Goal: Task Accomplishment & Management: Manage account settings

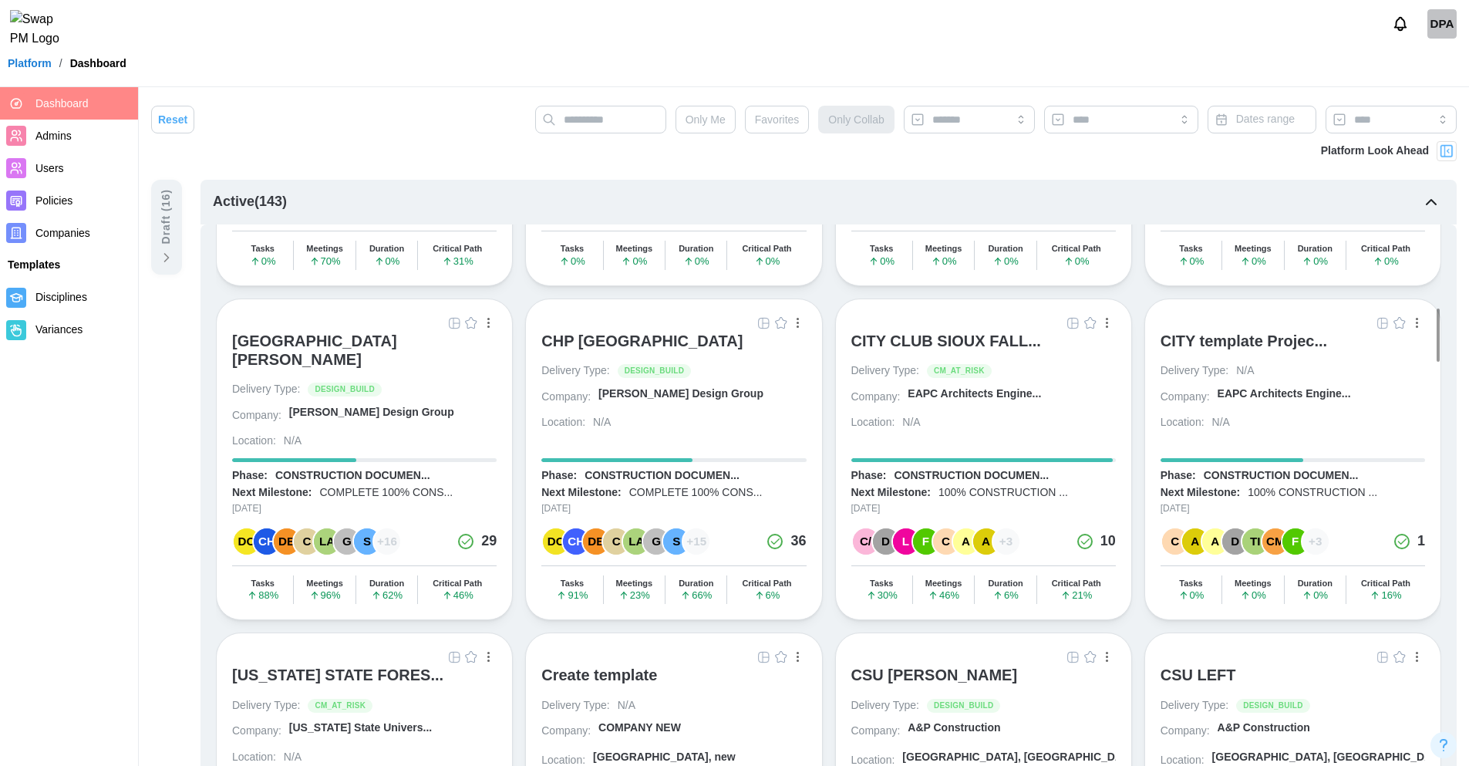
scroll to position [1212, 0]
click at [926, 350] on div "CITY CLUB SIOUX FALL..." at bounding box center [946, 341] width 190 height 19
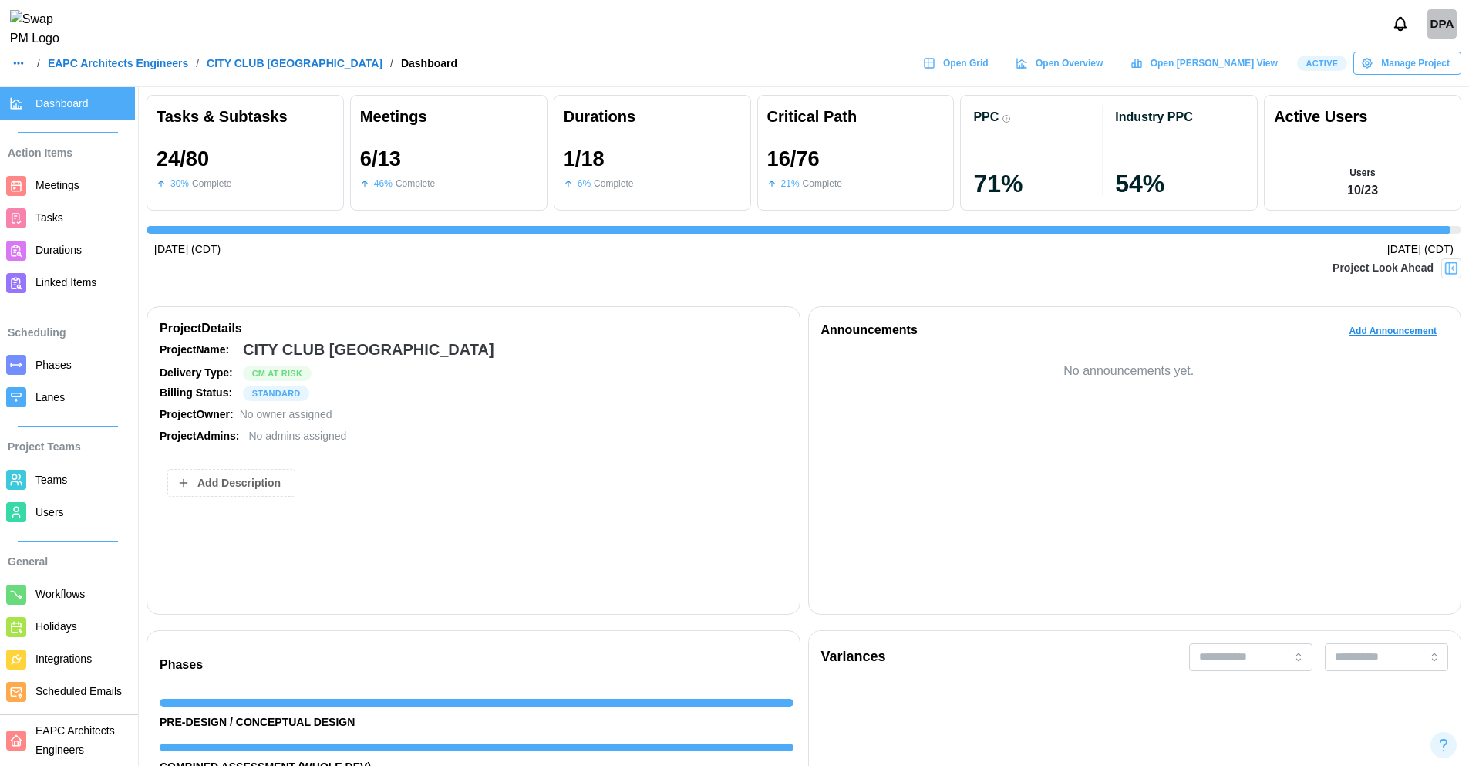
scroll to position [0, 19523]
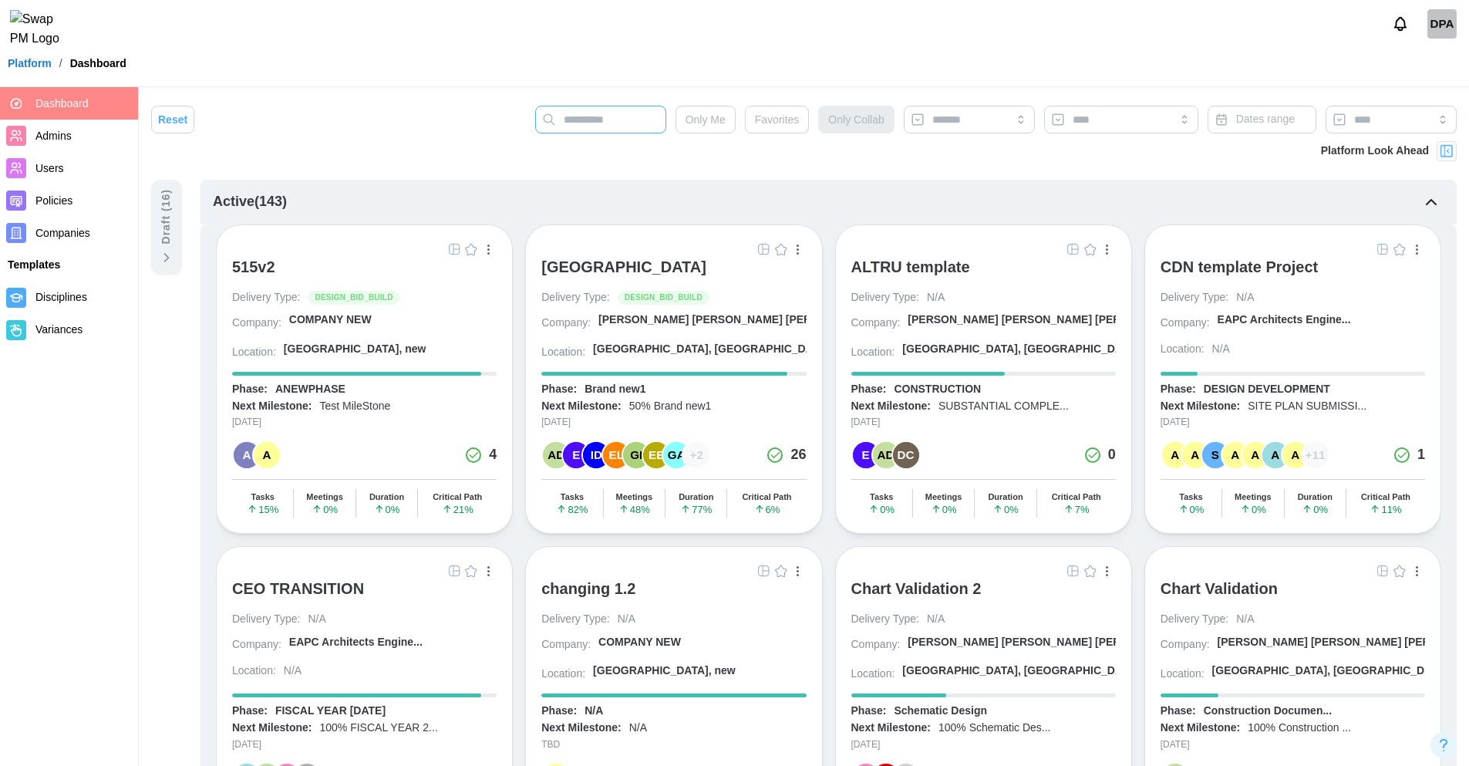
click at [568, 125] on input "text" at bounding box center [600, 120] width 131 height 28
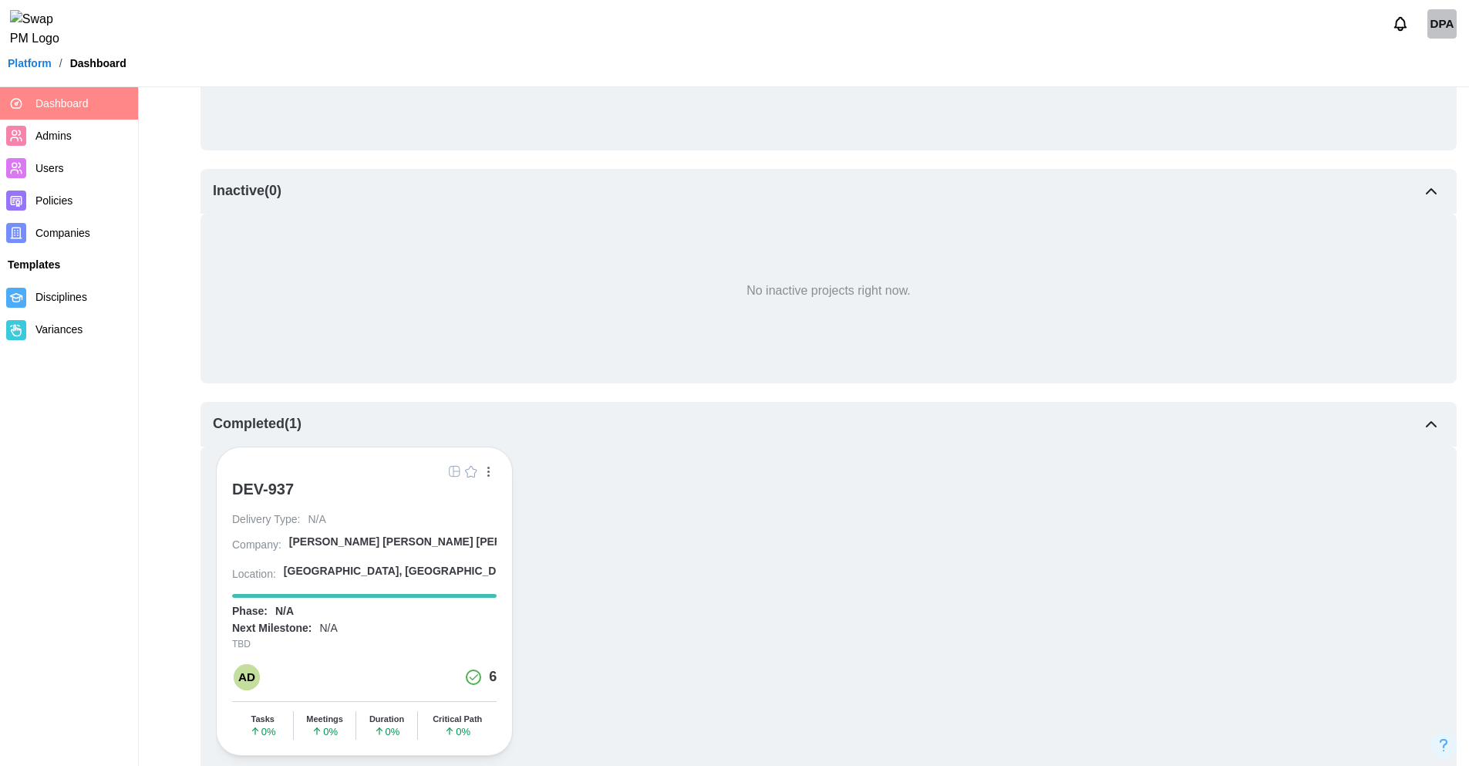
scroll to position [248, 0]
type input "****"
click at [278, 485] on div "DEV-937" at bounding box center [263, 485] width 62 height 19
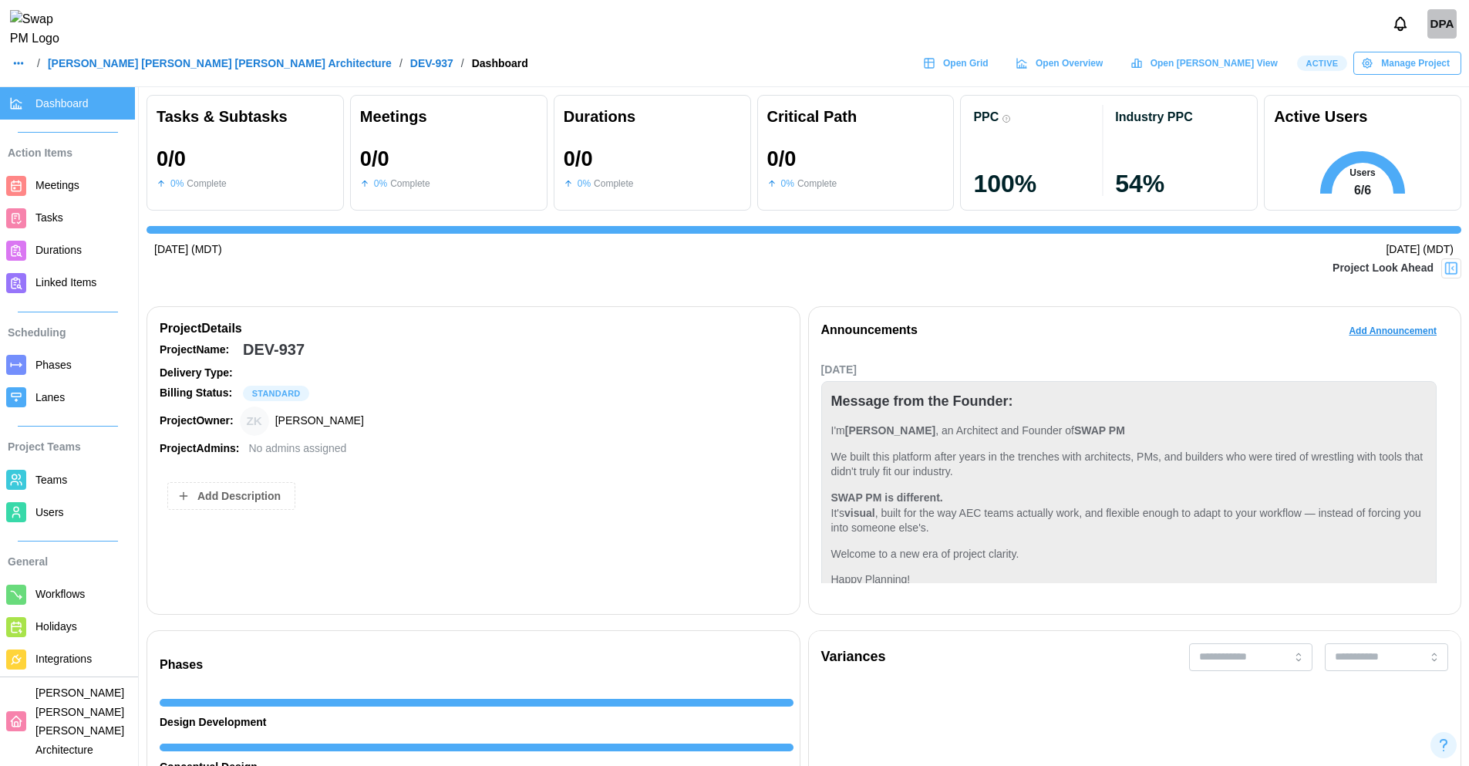
scroll to position [50, 0]
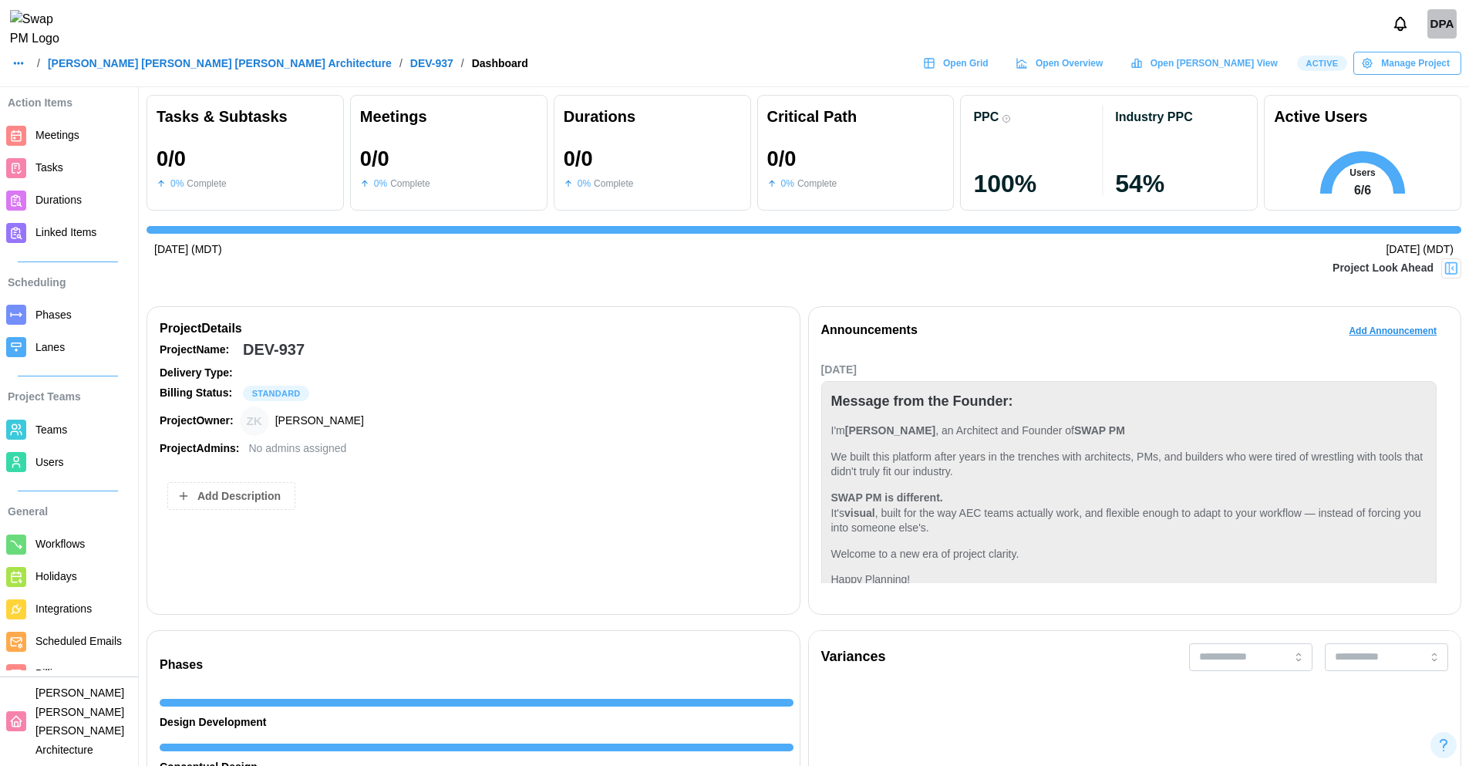
click at [1411, 74] on span "Manage Project" at bounding box center [1415, 63] width 69 height 22
click at [77, 315] on span "Phases" at bounding box center [81, 314] width 93 height 19
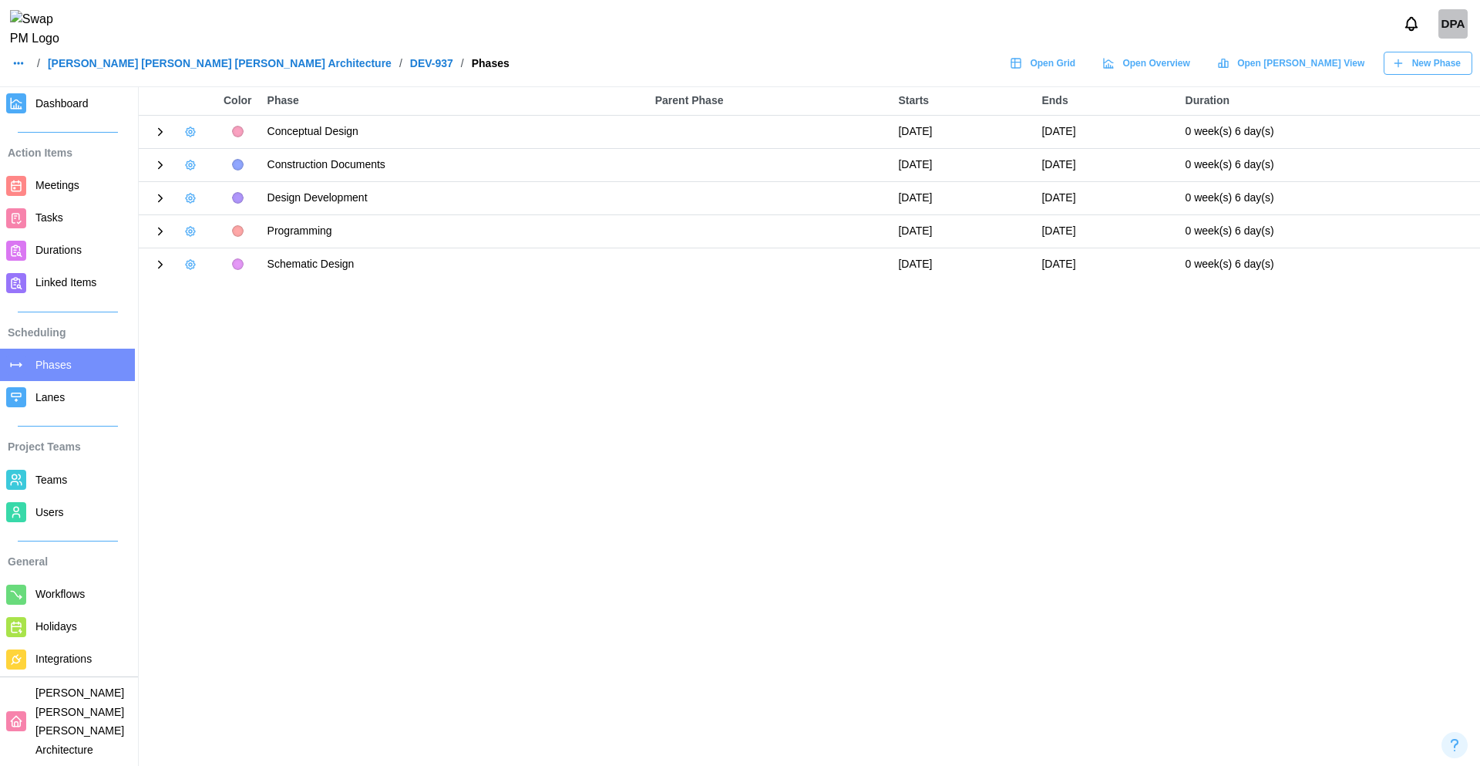
click at [189, 133] on icon "button" at bounding box center [190, 132] width 12 height 12
click at [227, 170] on button "Edit Phase" at bounding box center [238, 163] width 108 height 28
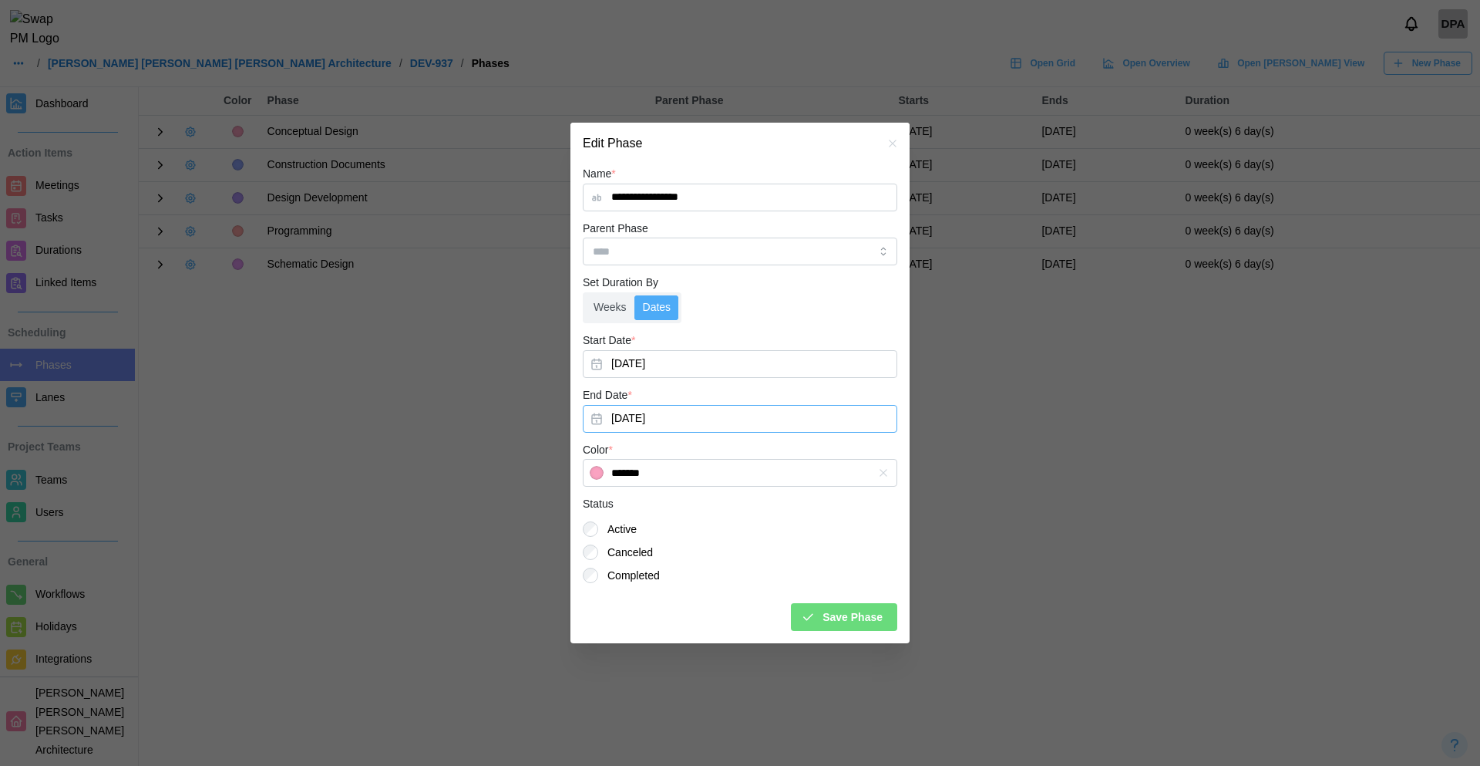
click at [684, 420] on button "Sep 18, 2025" at bounding box center [740, 419] width 315 height 28
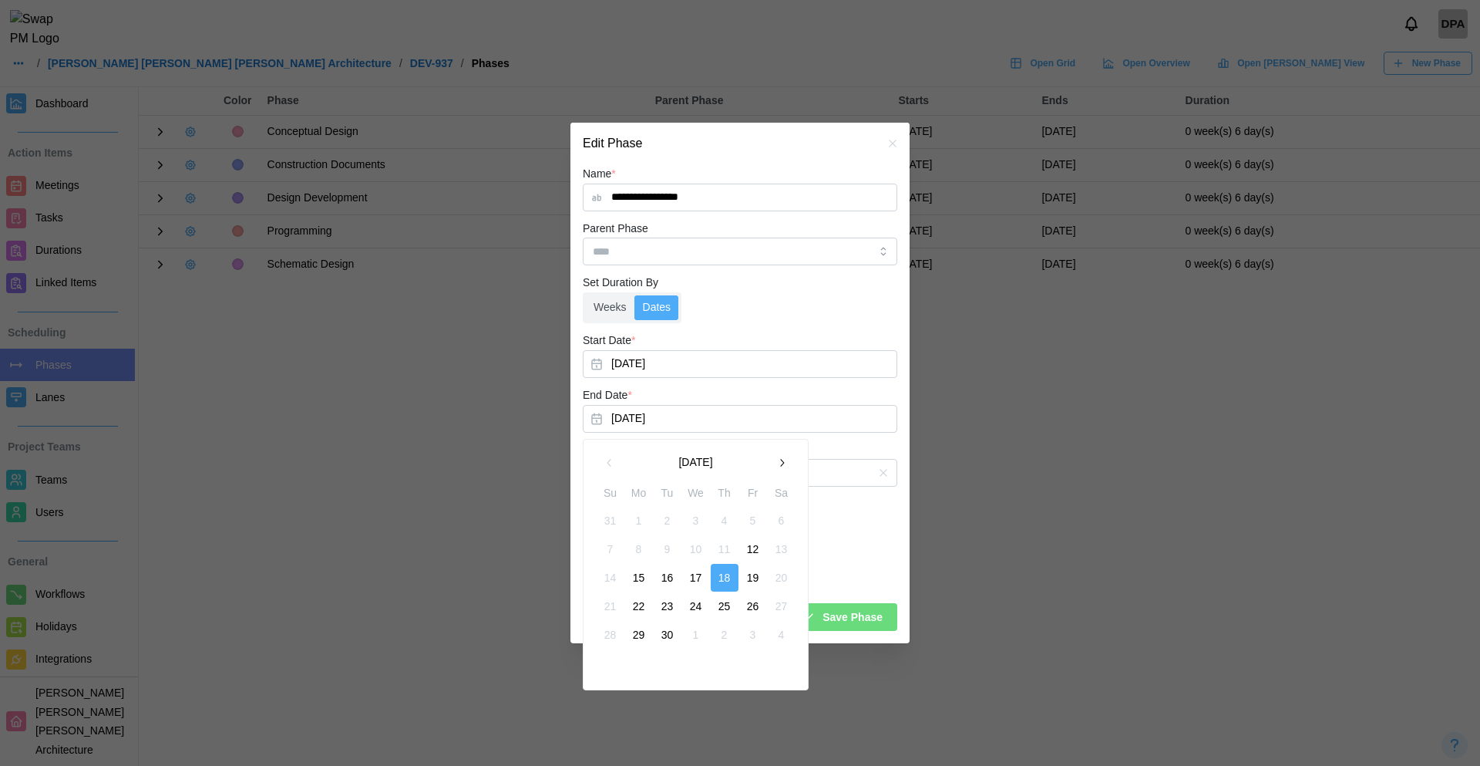
click at [782, 463] on icon "button" at bounding box center [782, 462] width 12 height 12
click at [751, 638] on button "31" at bounding box center [753, 635] width 28 height 28
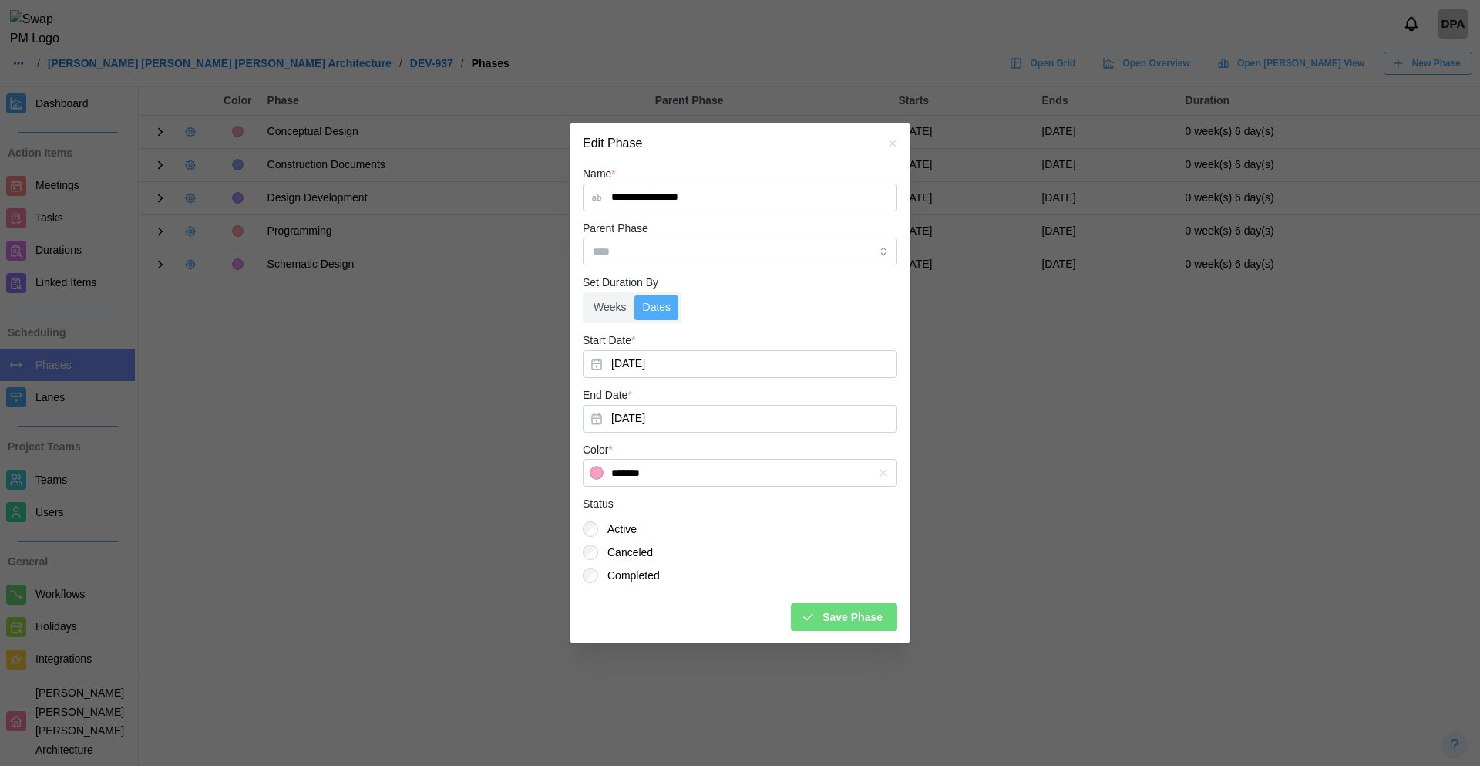
click at [835, 619] on span "Save Phase" at bounding box center [853, 617] width 60 height 26
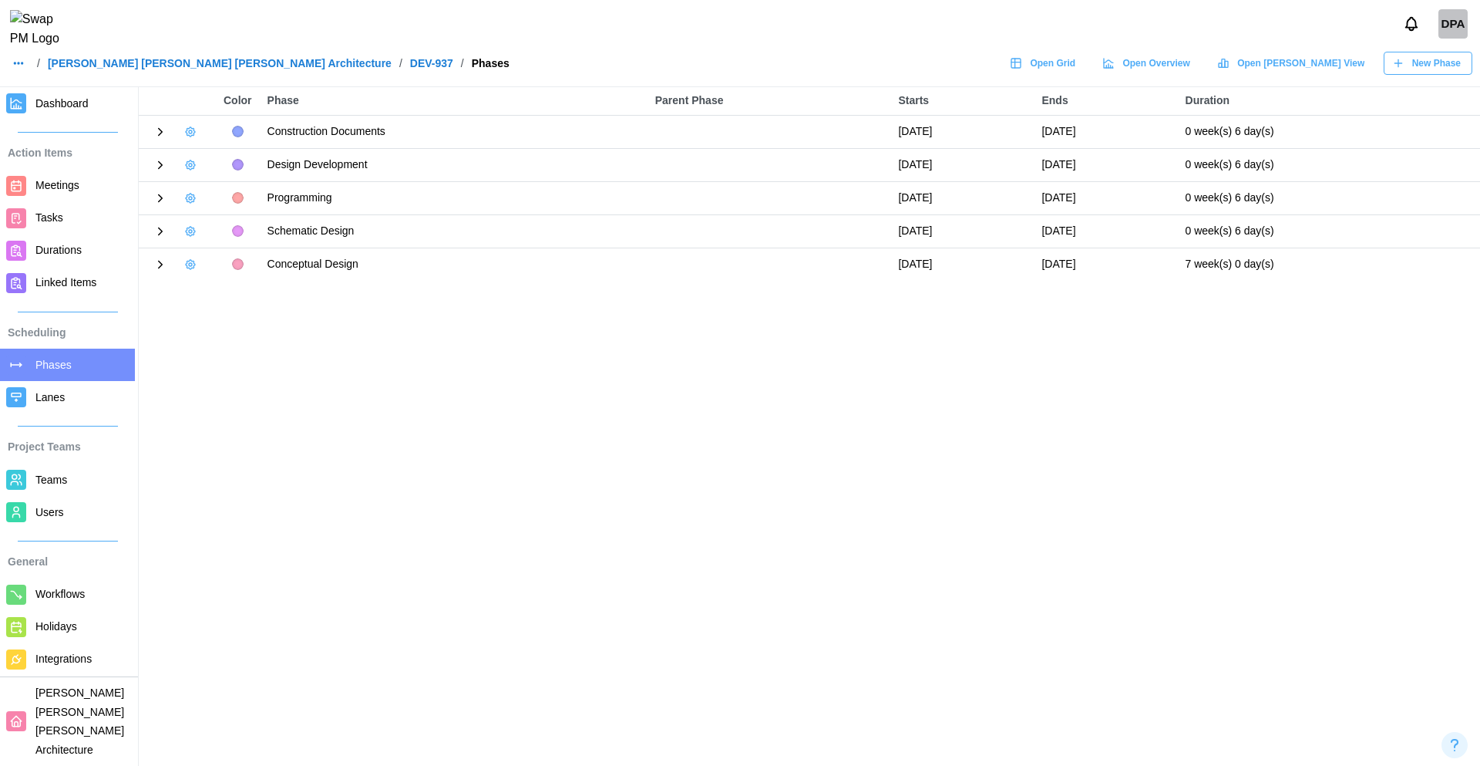
click at [66, 107] on span "Dashboard" at bounding box center [61, 103] width 53 height 12
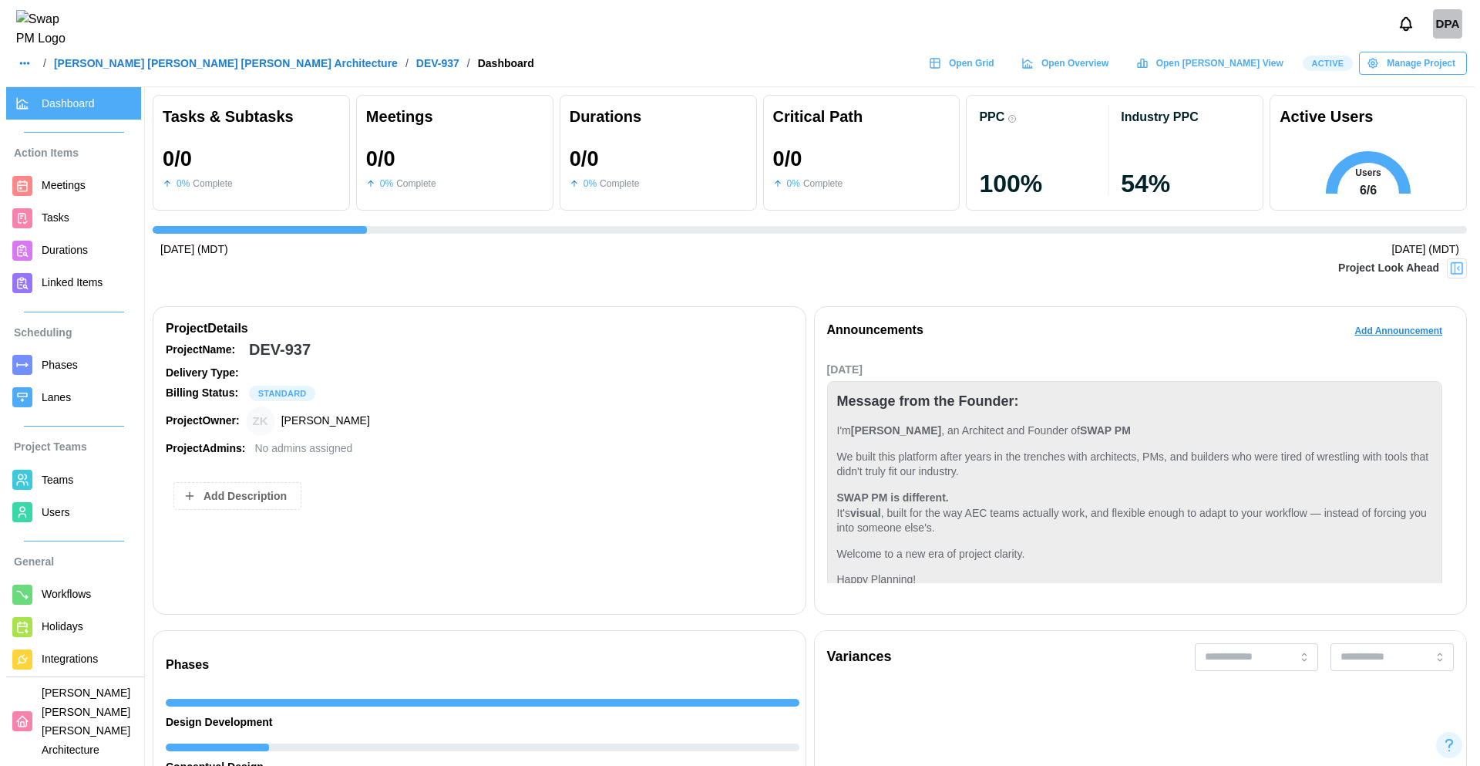
scroll to position [50, 0]
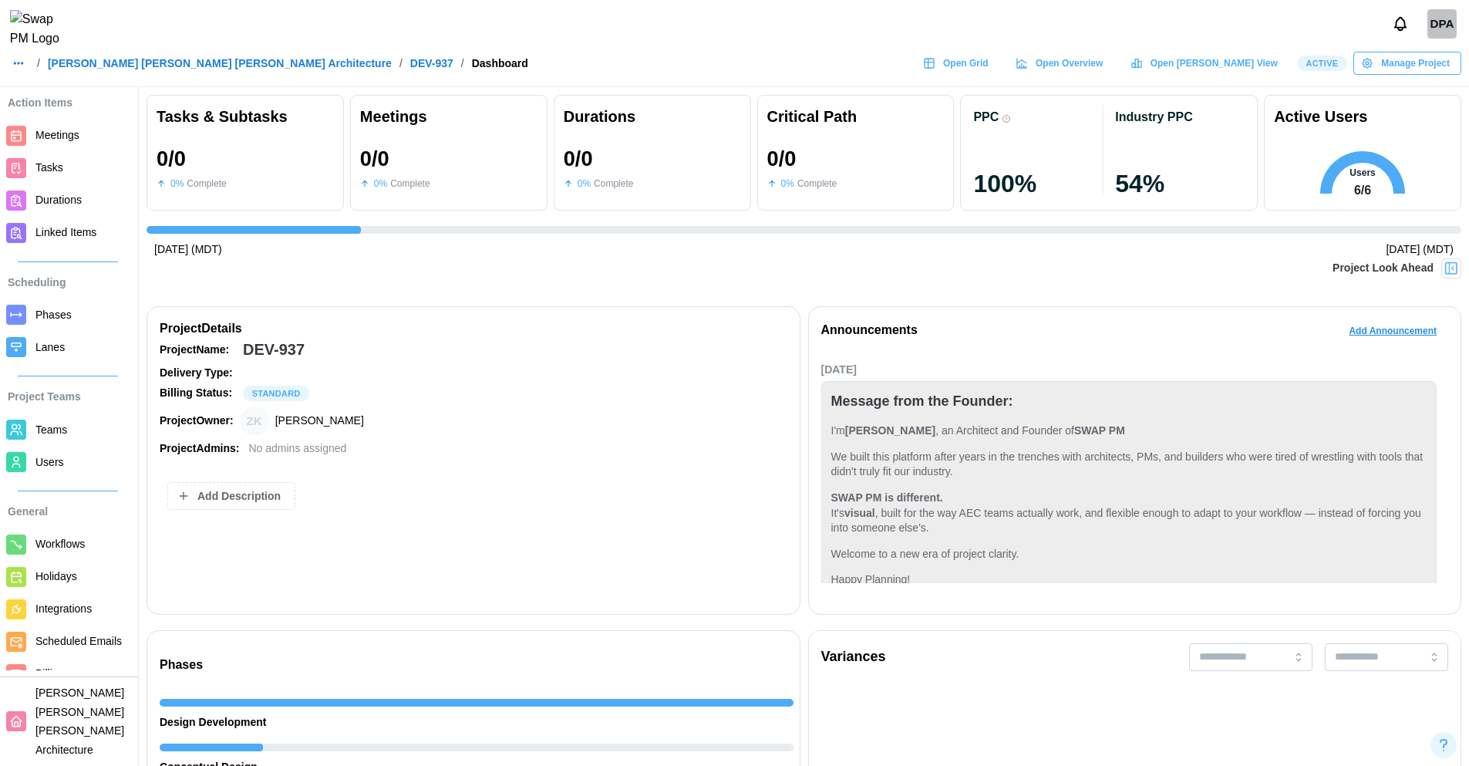
click at [50, 679] on span "Billing" at bounding box center [49, 673] width 29 height 12
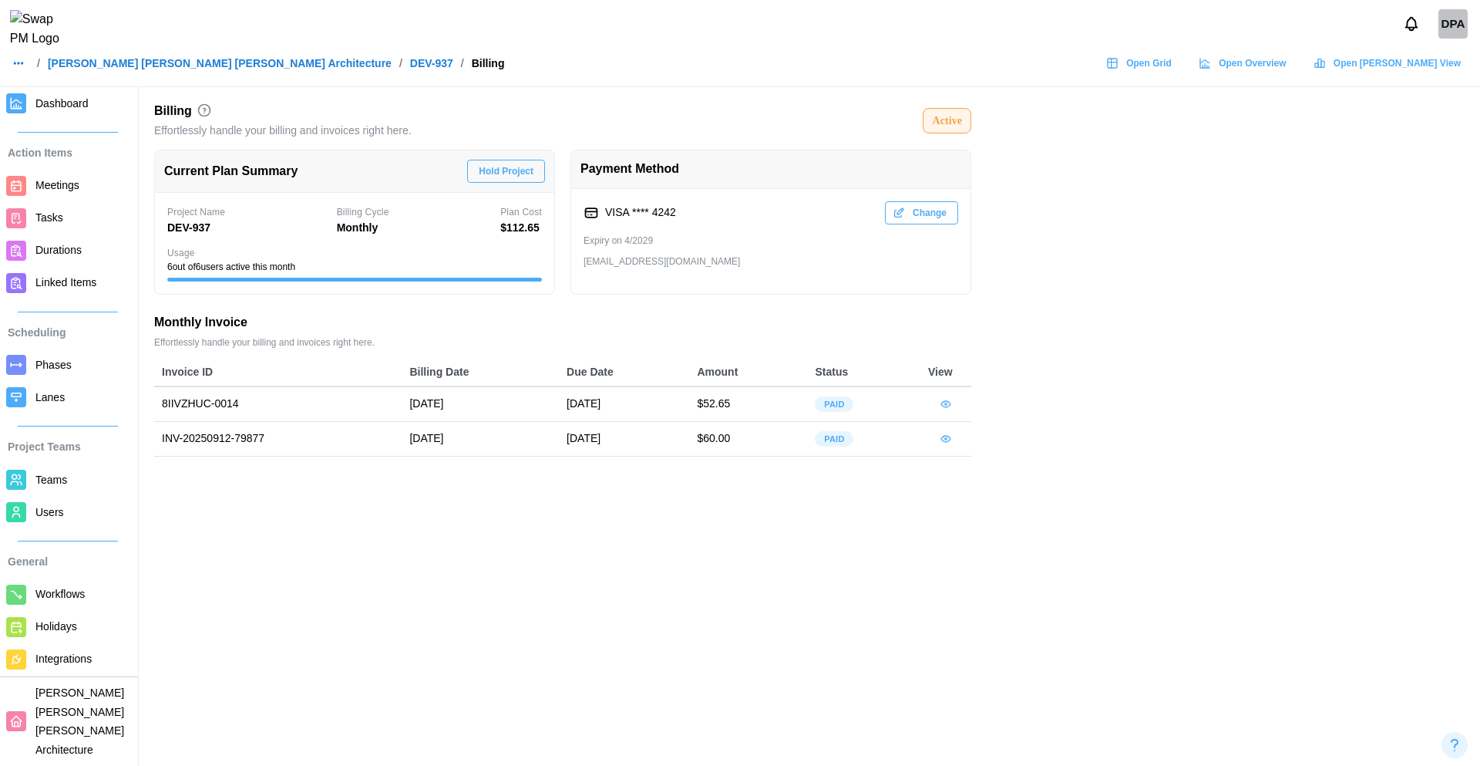
click at [951, 411] on span "button" at bounding box center [946, 404] width 12 height 22
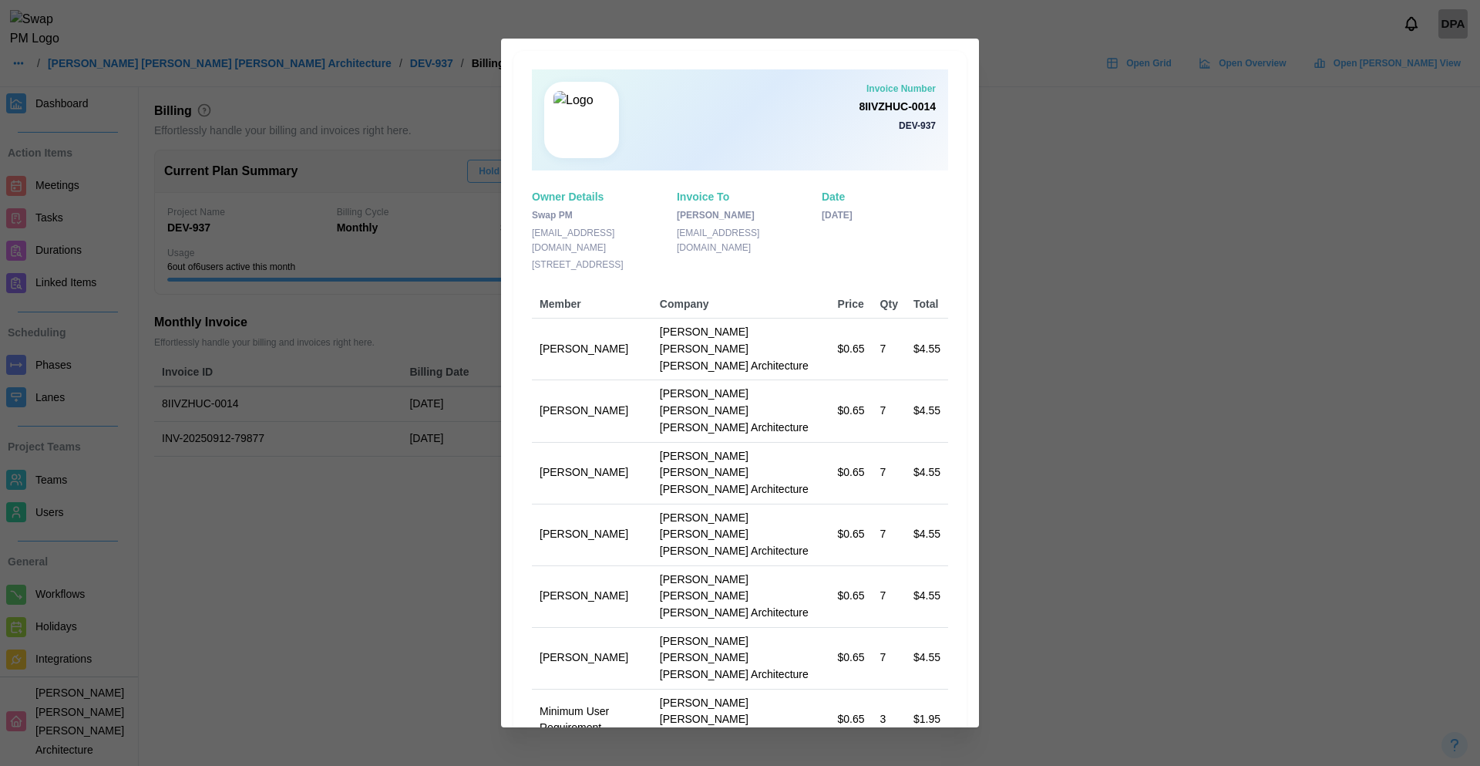
scroll to position [81, 0]
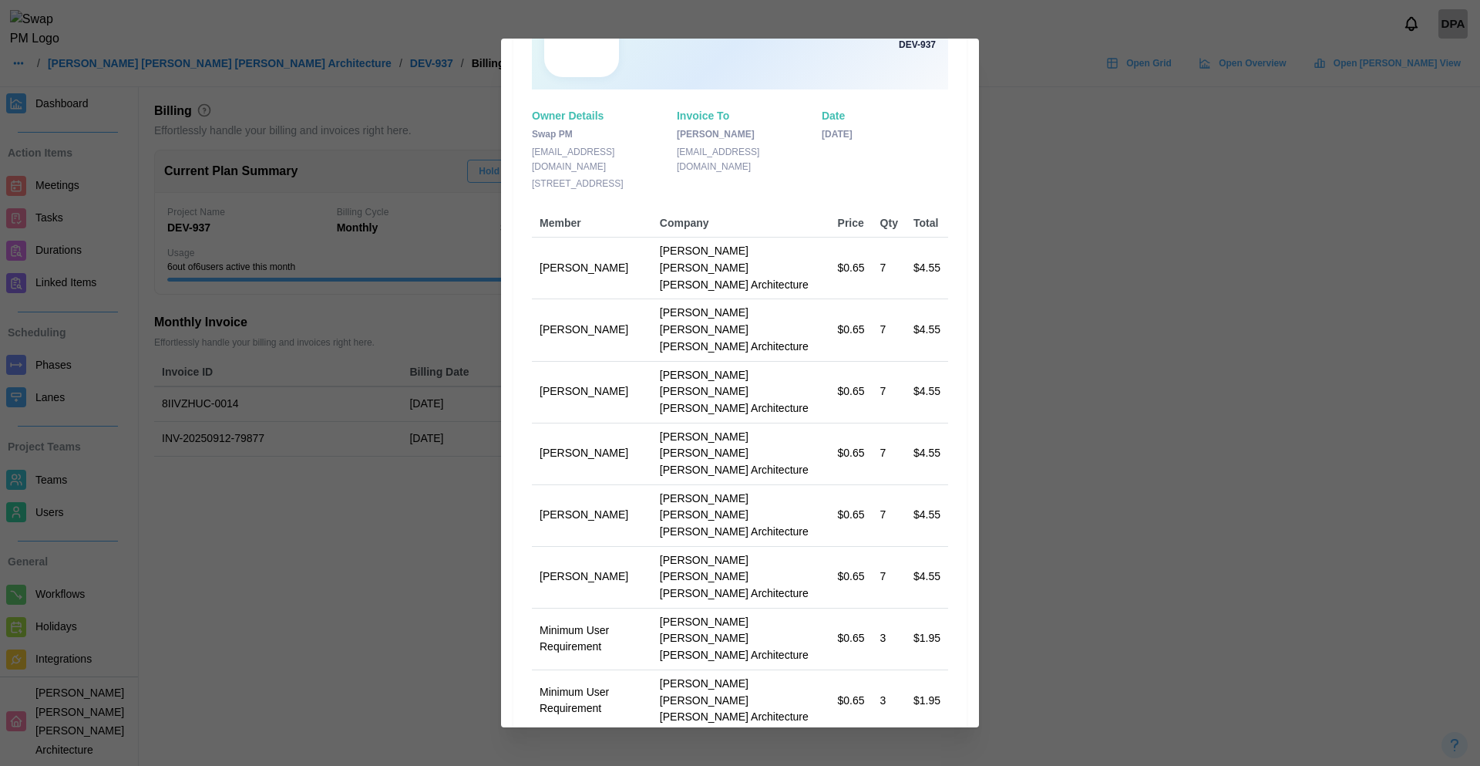
click at [601, 546] on td "Amanda Spear" at bounding box center [592, 577] width 120 height 62
click at [592, 263] on td "Zulqarnain Khalil" at bounding box center [592, 268] width 120 height 62
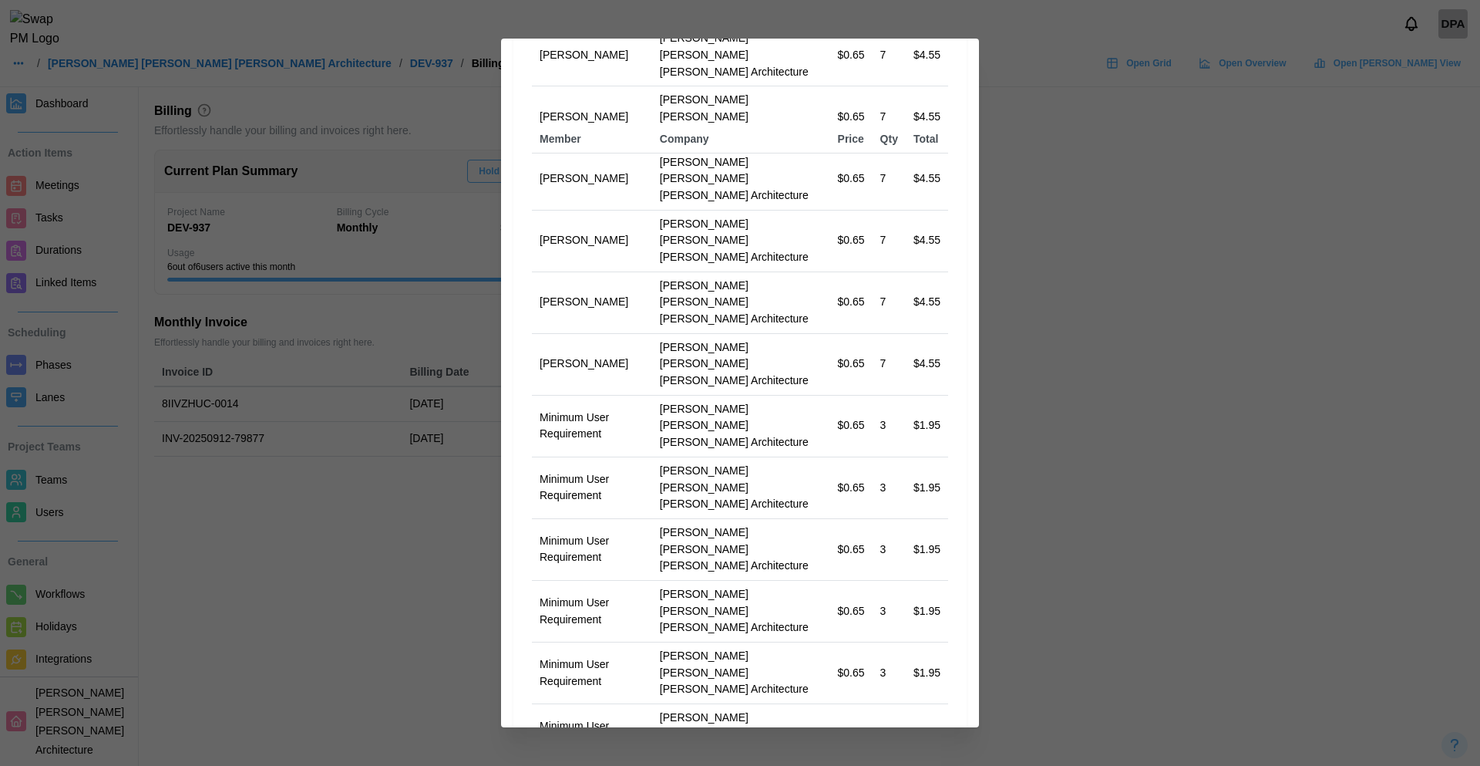
scroll to position [689, 0]
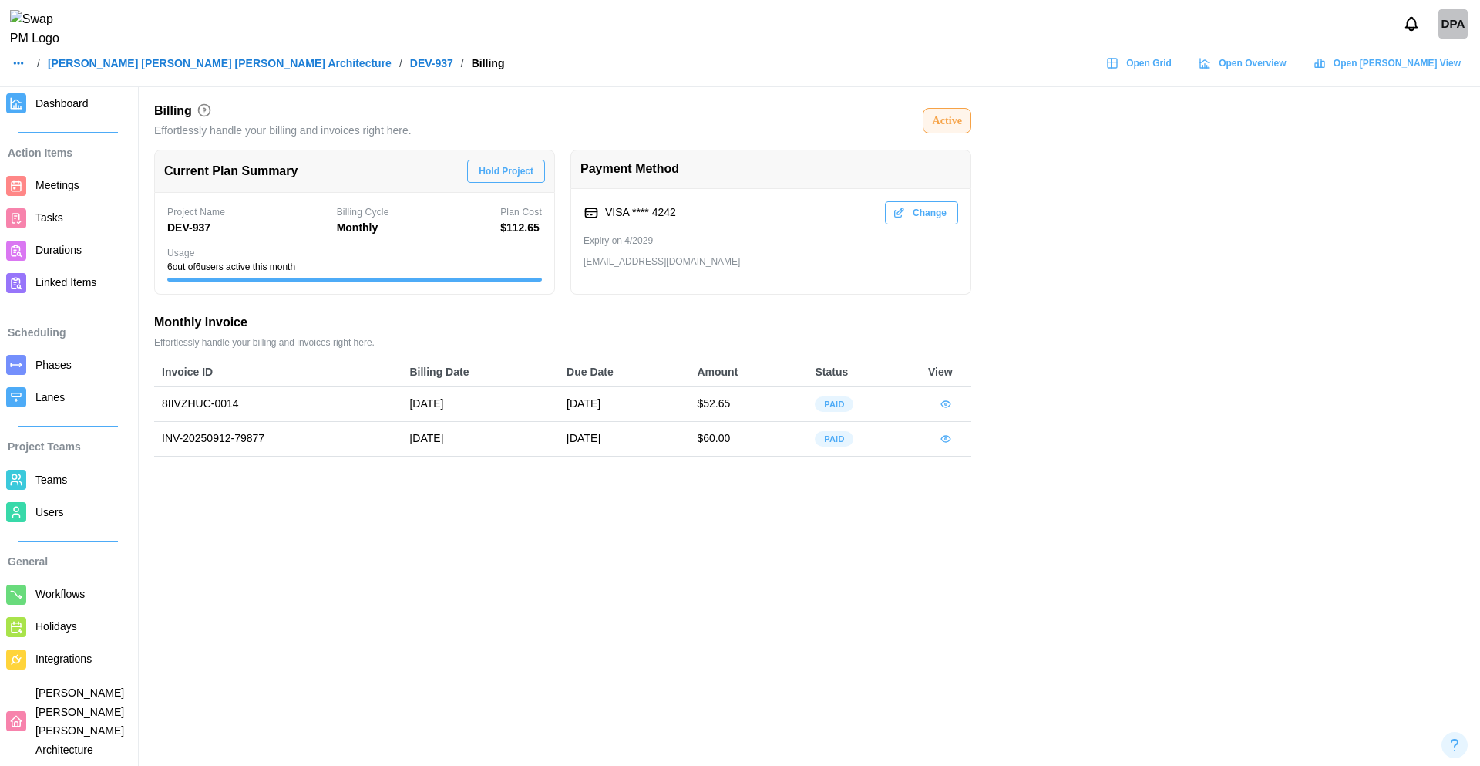
click at [951, 404] on icon "button" at bounding box center [946, 404] width 12 height 12
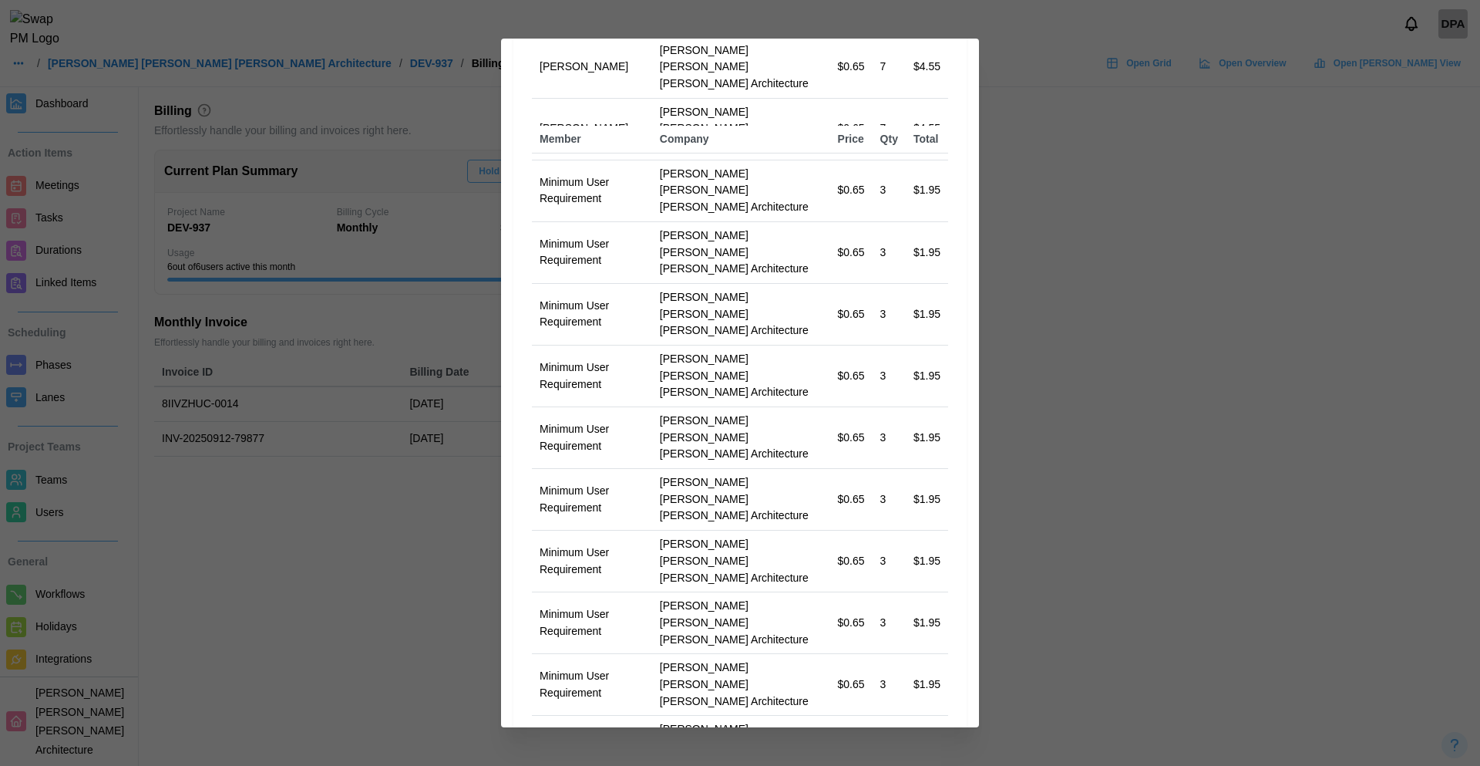
scroll to position [533, 0]
